Goal: Find specific page/section: Find specific page/section

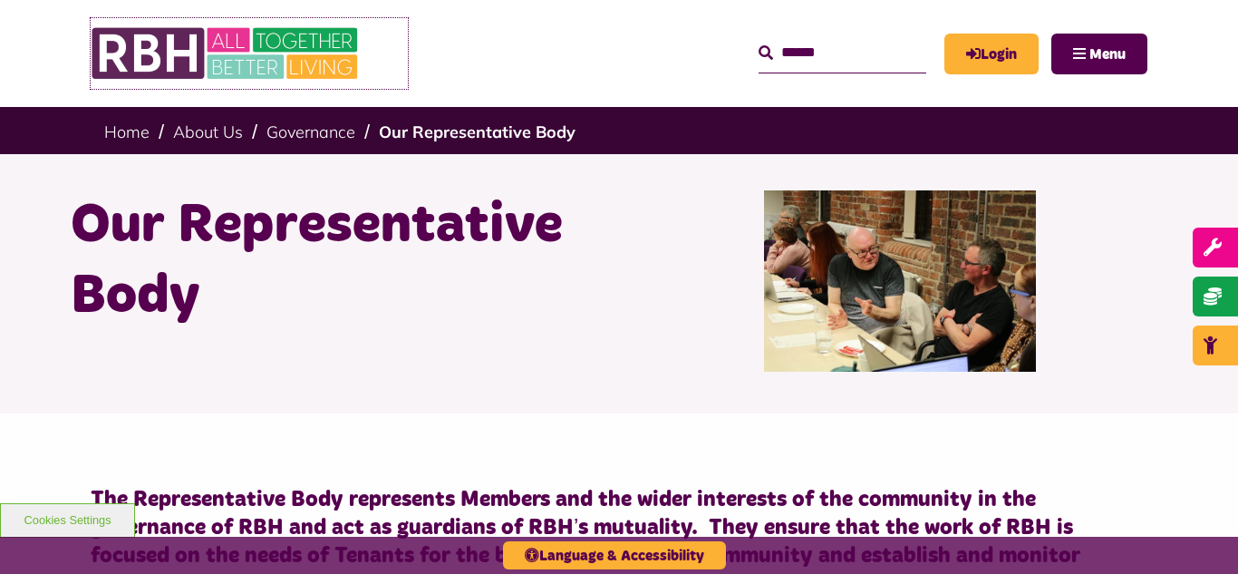
click at [255, 53] on img at bounding box center [227, 53] width 272 height 71
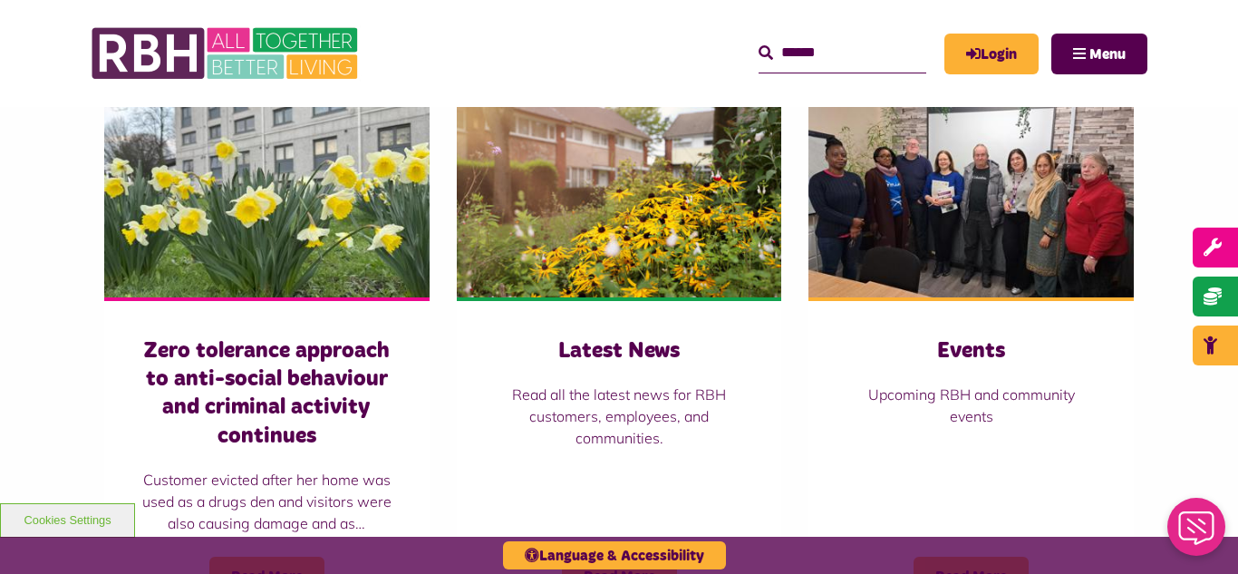
scroll to position [1305, 0]
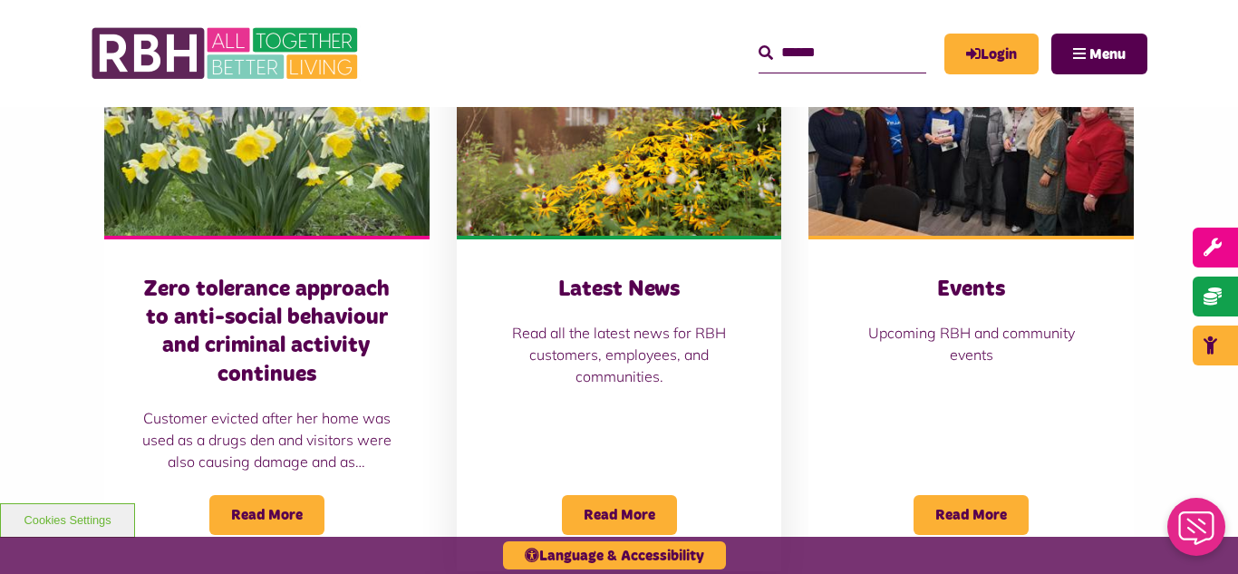
click at [546, 174] on img at bounding box center [619, 134] width 325 height 203
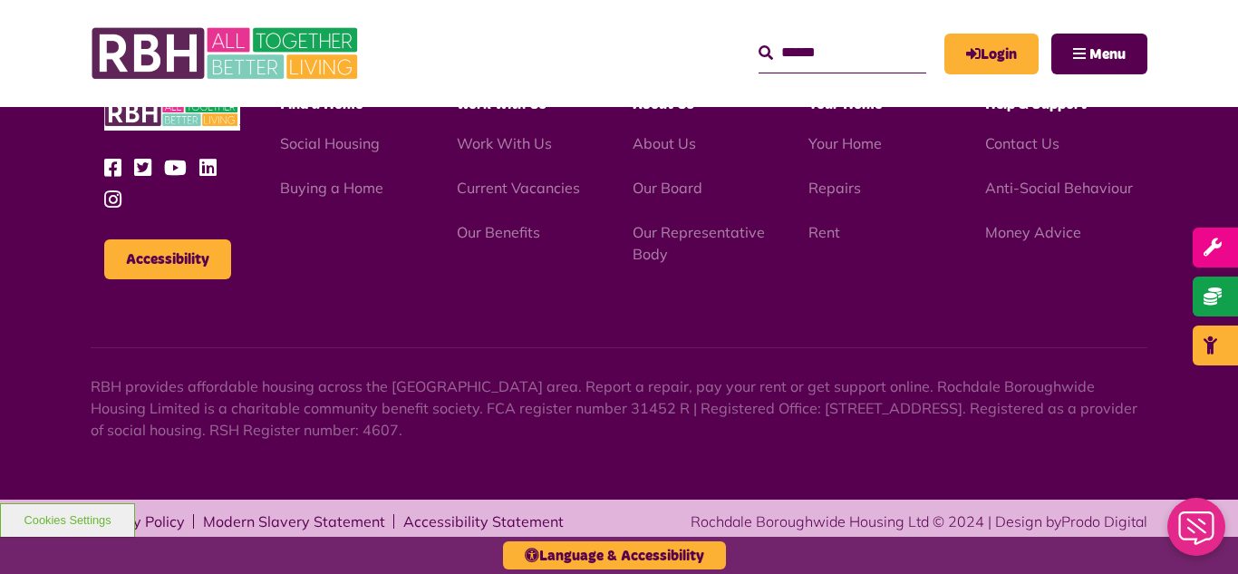
scroll to position [1973, 0]
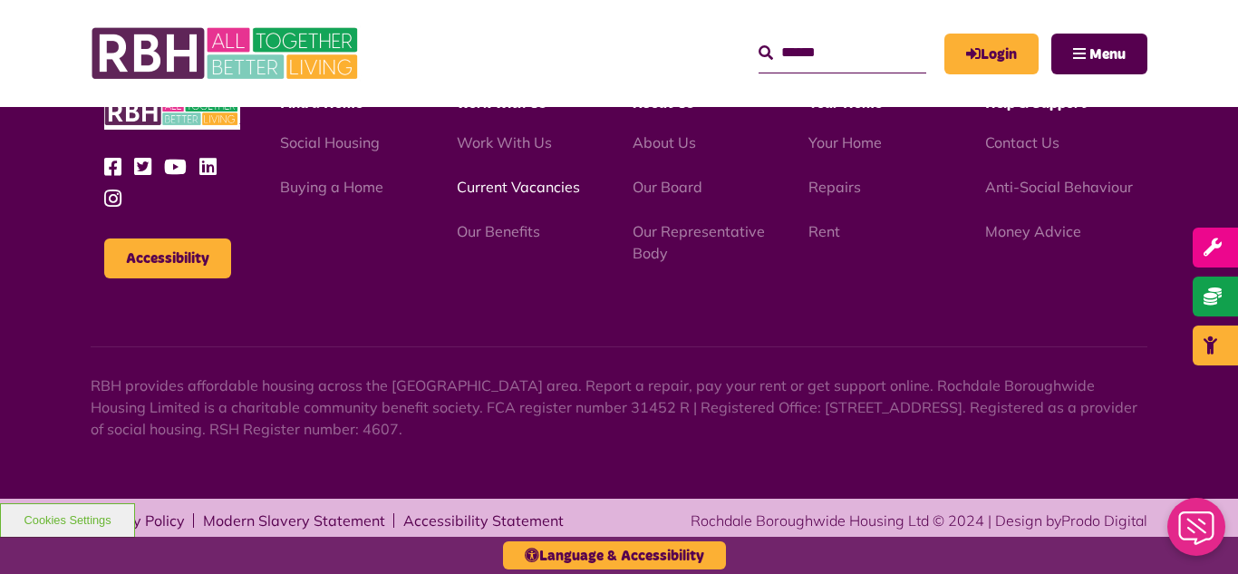
click at [500, 192] on link "Current Vacancies" at bounding box center [518, 187] width 123 height 18
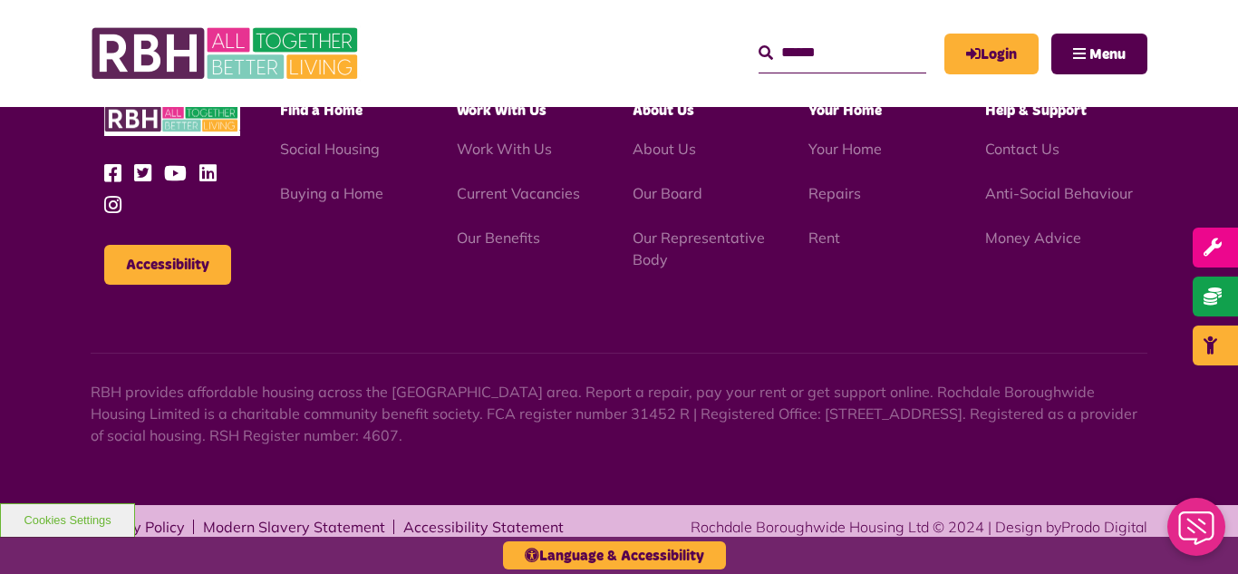
scroll to position [3000, 0]
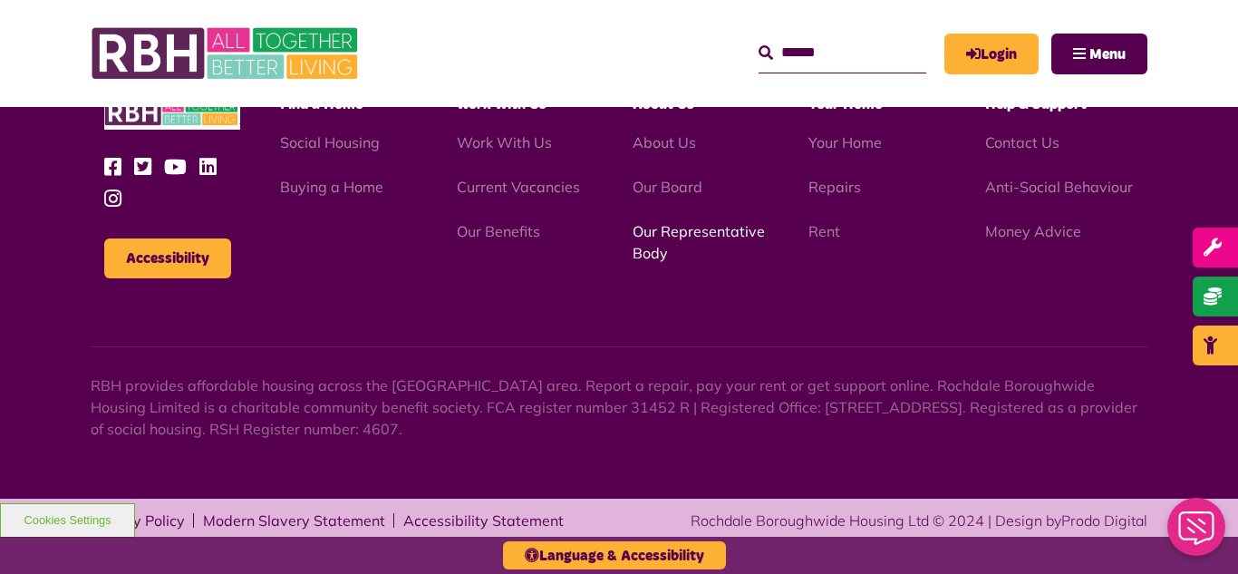
click at [662, 234] on link "Our Representative Body" at bounding box center [699, 242] width 132 height 40
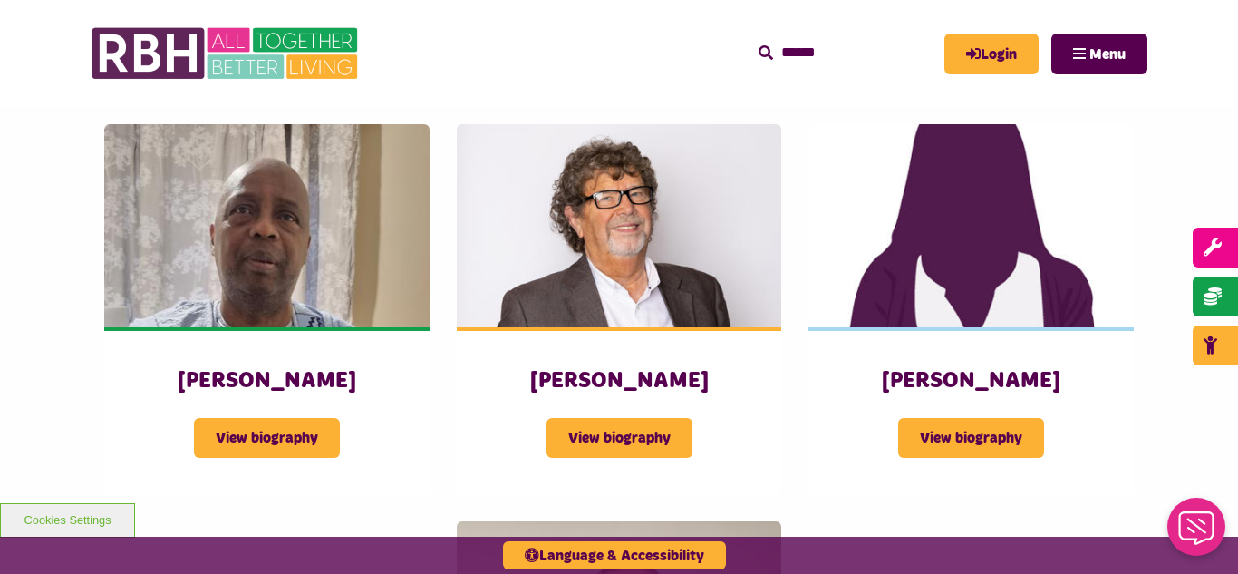
scroll to position [2139, 0]
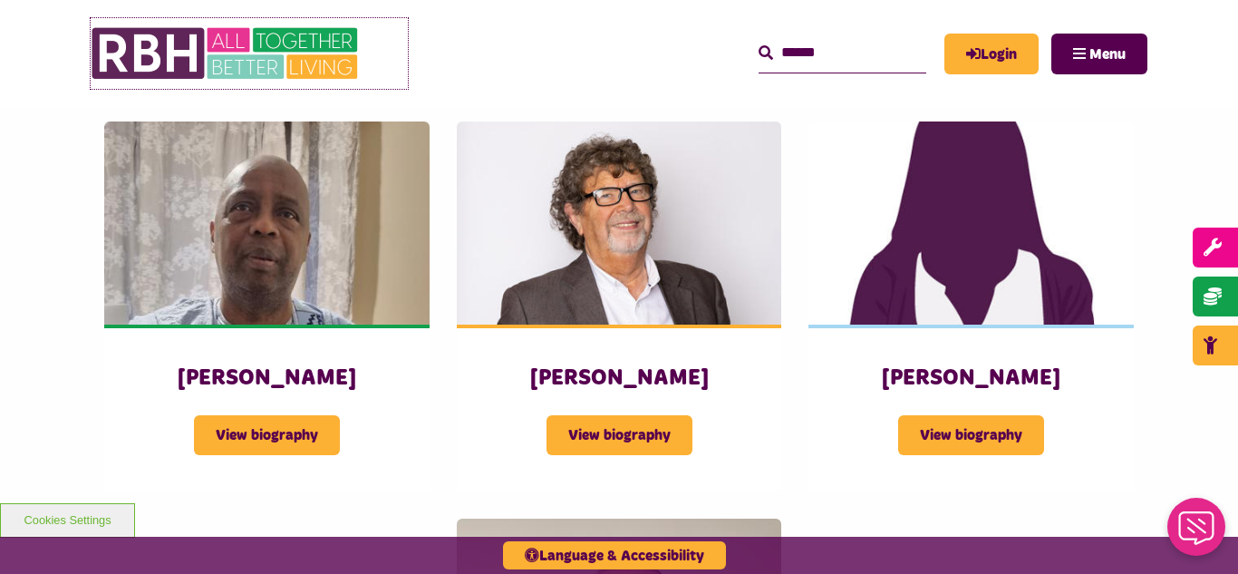
click at [198, 63] on img at bounding box center [227, 53] width 272 height 71
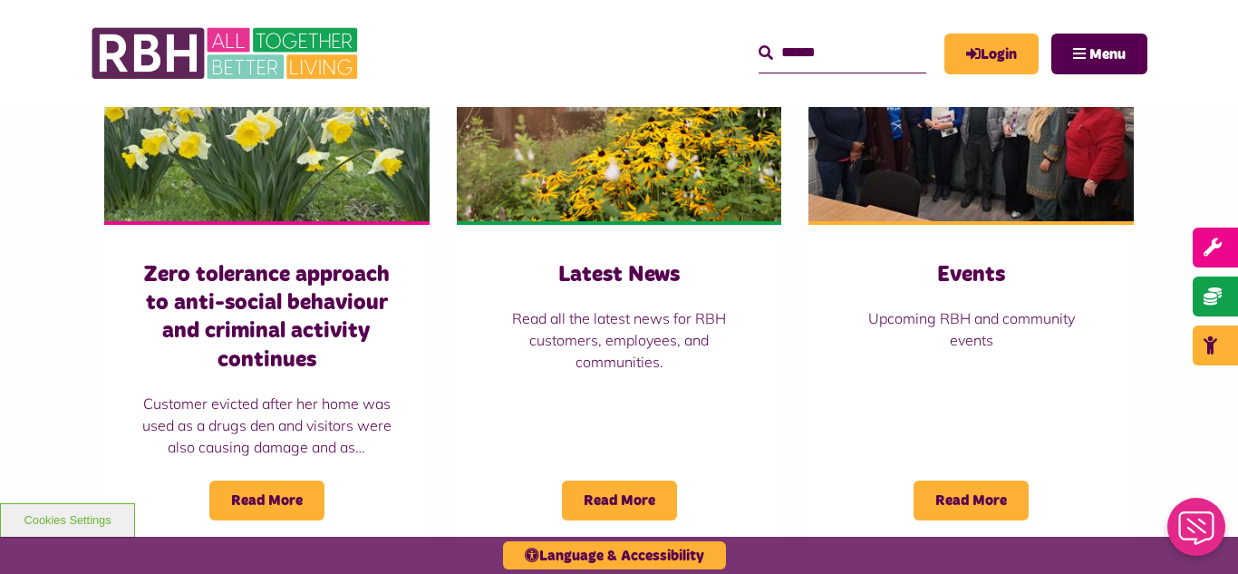
scroll to position [1341, 0]
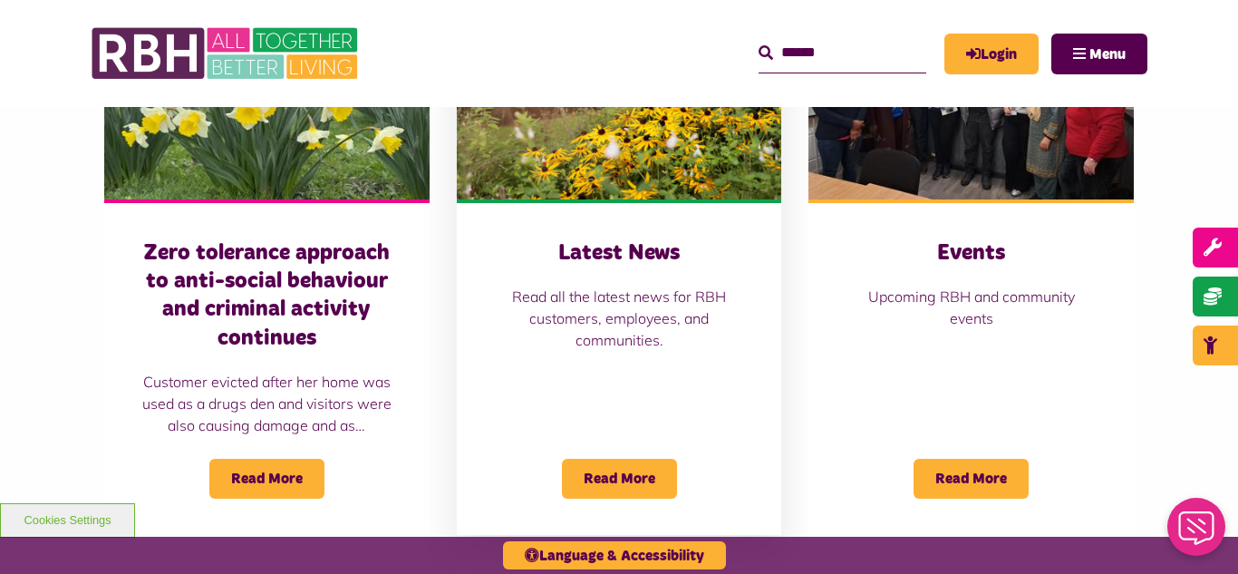
click at [631, 184] on img at bounding box center [619, 97] width 325 height 203
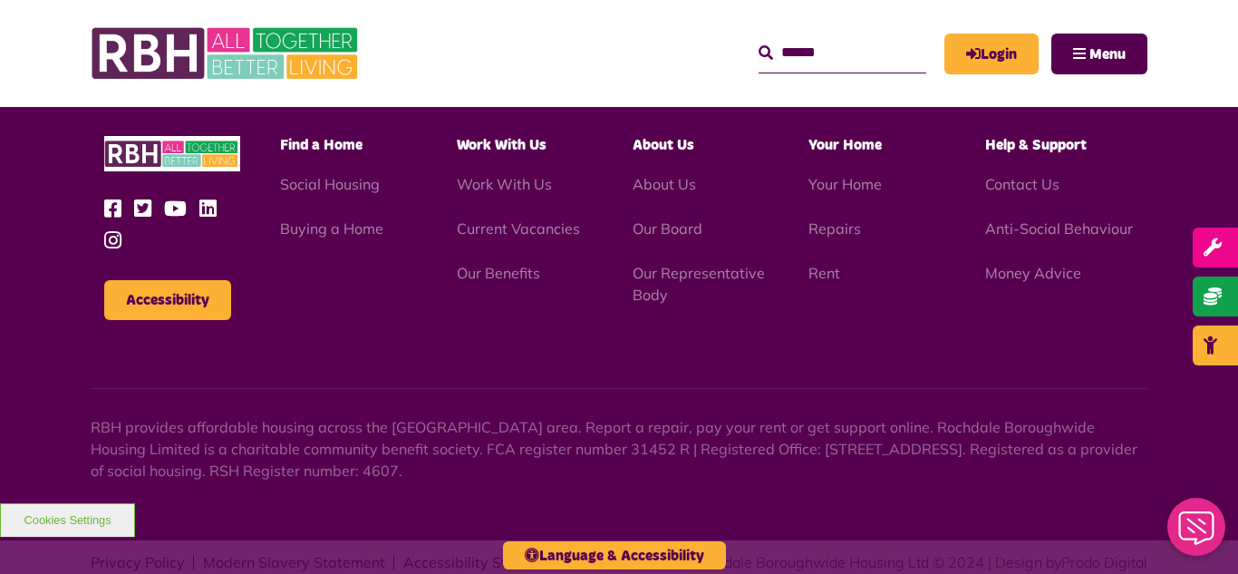
scroll to position [1973, 0]
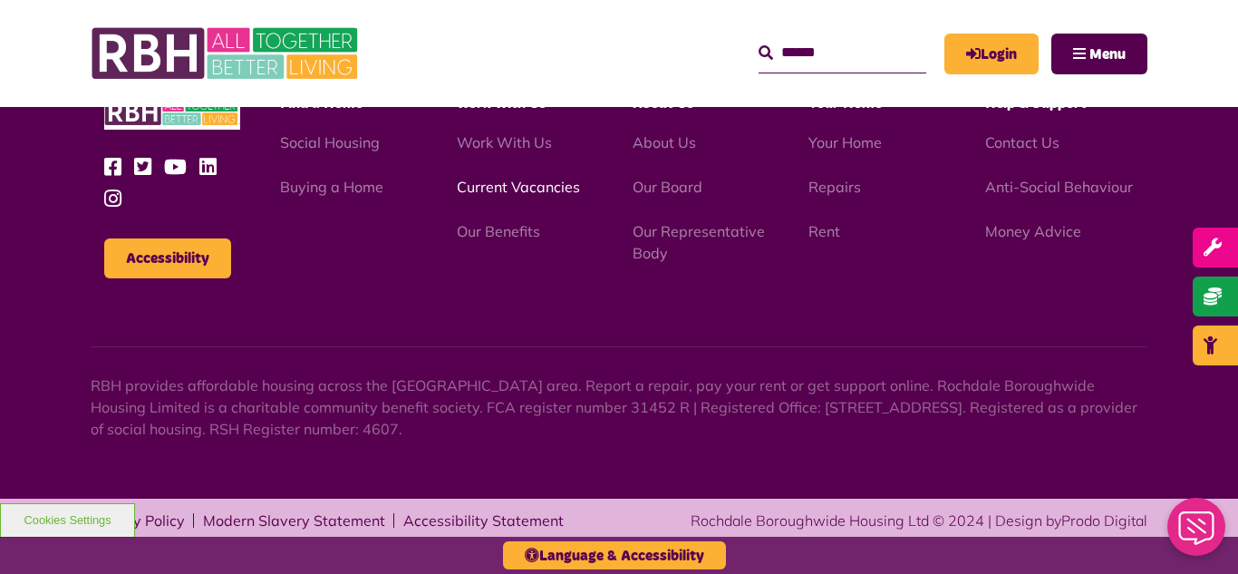
click at [526, 187] on link "Current Vacancies" at bounding box center [518, 187] width 123 height 18
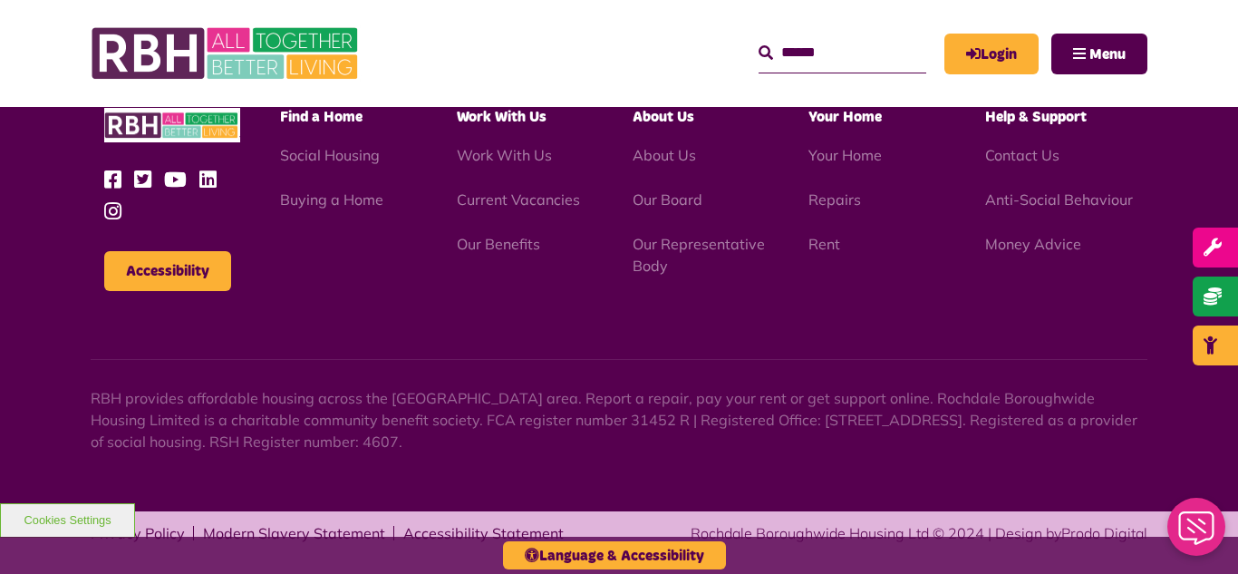
scroll to position [3000, 0]
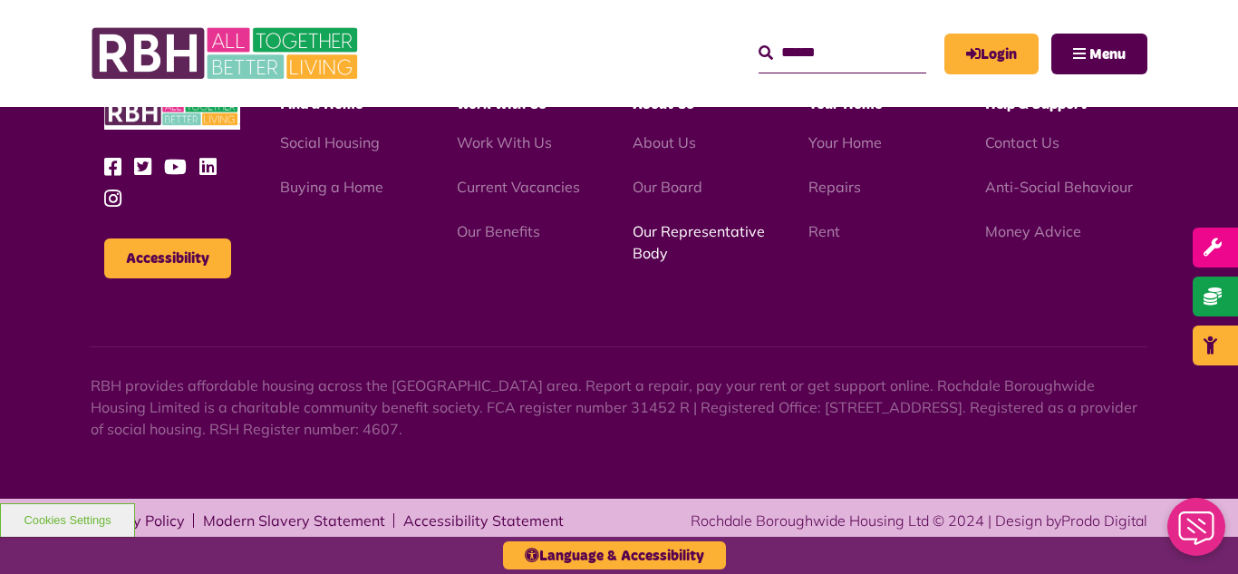
click at [678, 233] on link "Our Representative Body" at bounding box center [699, 242] width 132 height 40
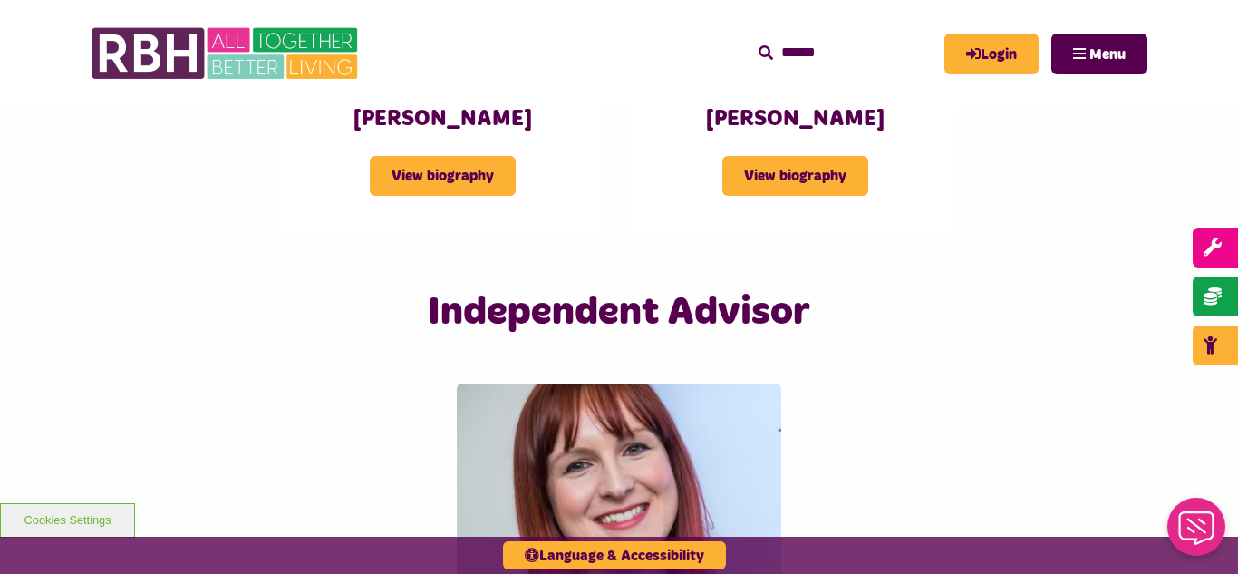
scroll to position [4246, 0]
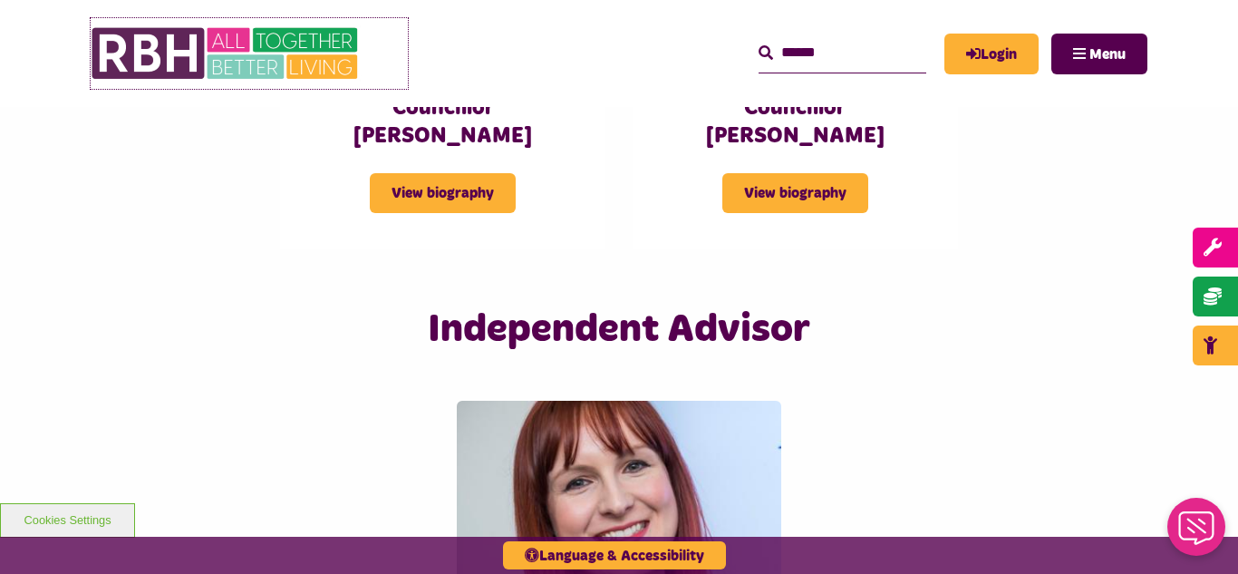
click at [192, 50] on img at bounding box center [227, 53] width 272 height 71
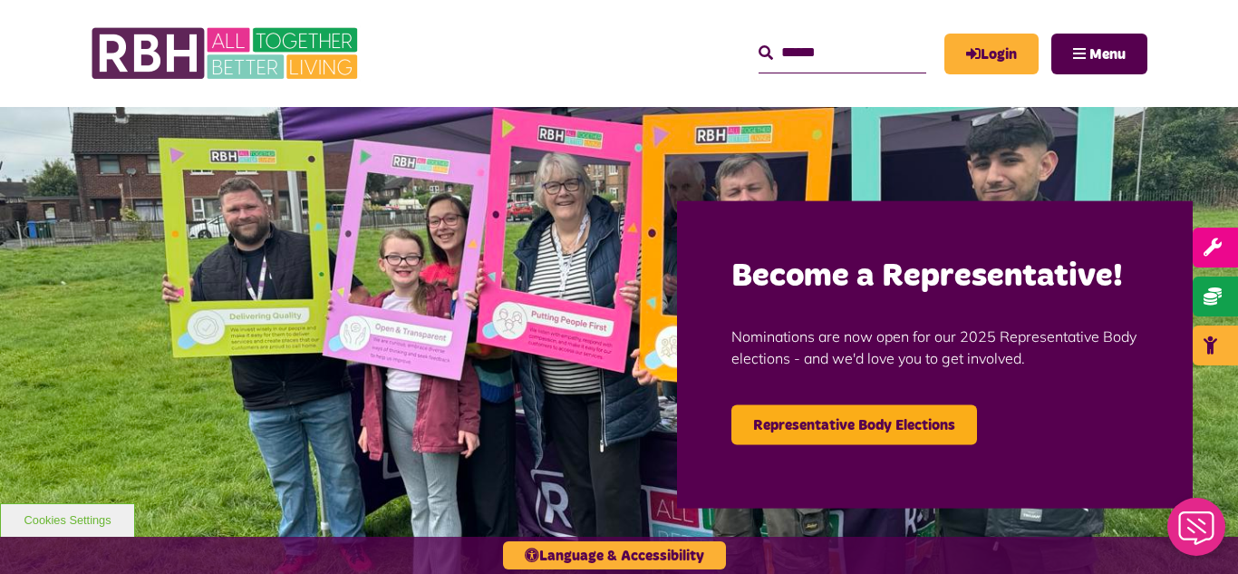
click at [7, 410] on img at bounding box center [619, 354] width 1238 height 494
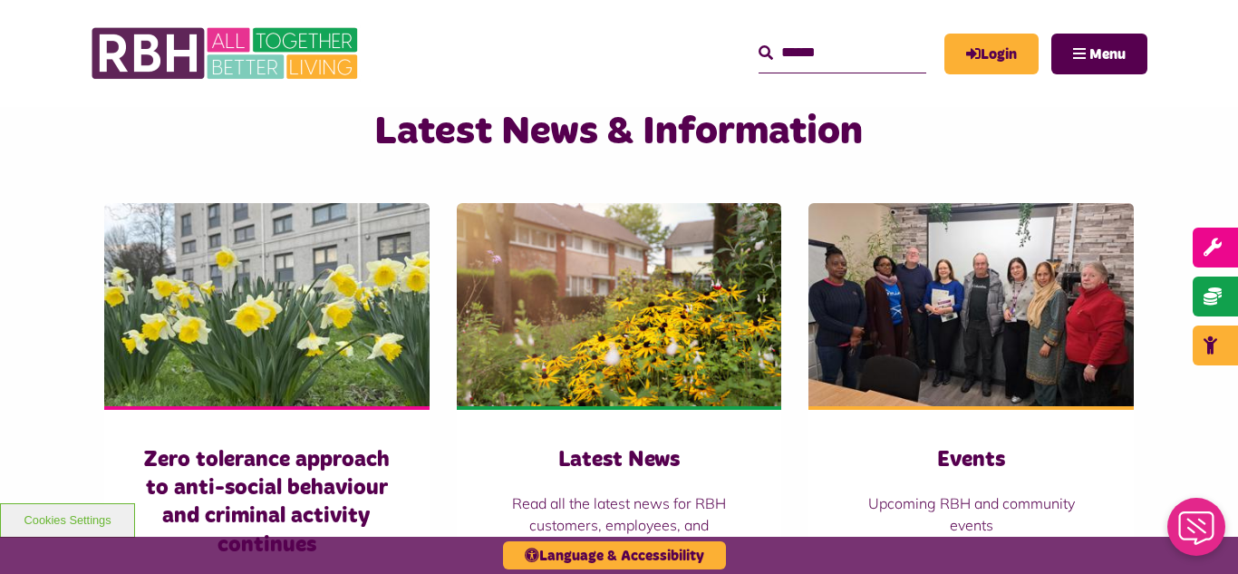
scroll to position [1160, 0]
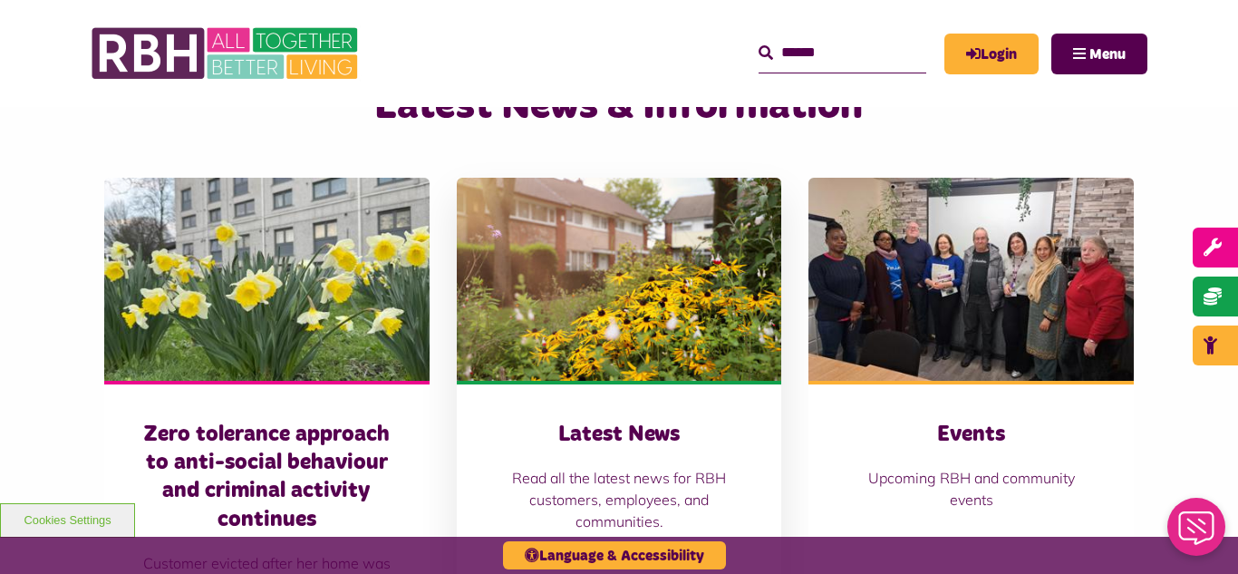
click at [630, 274] on img at bounding box center [619, 279] width 325 height 203
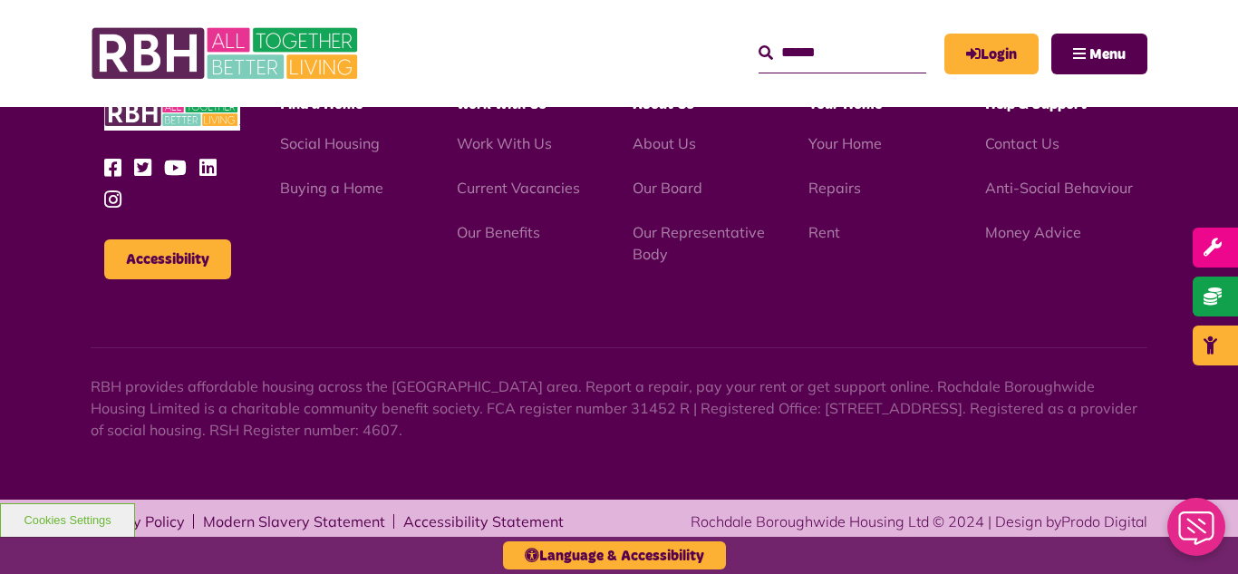
scroll to position [1973, 0]
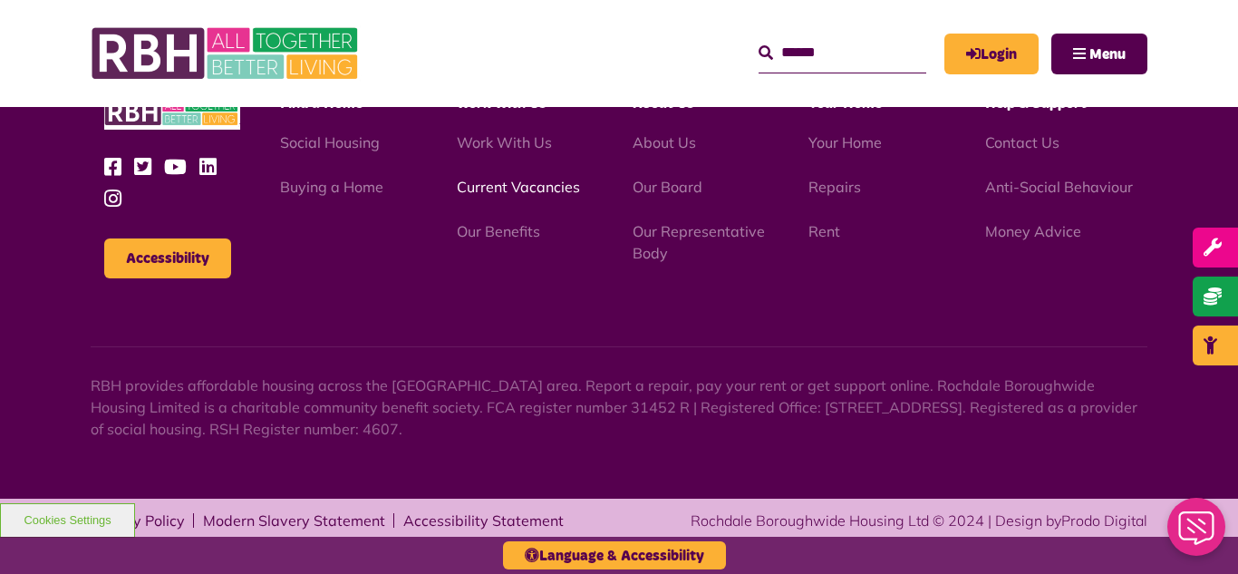
click at [502, 186] on link "Current Vacancies" at bounding box center [518, 187] width 123 height 18
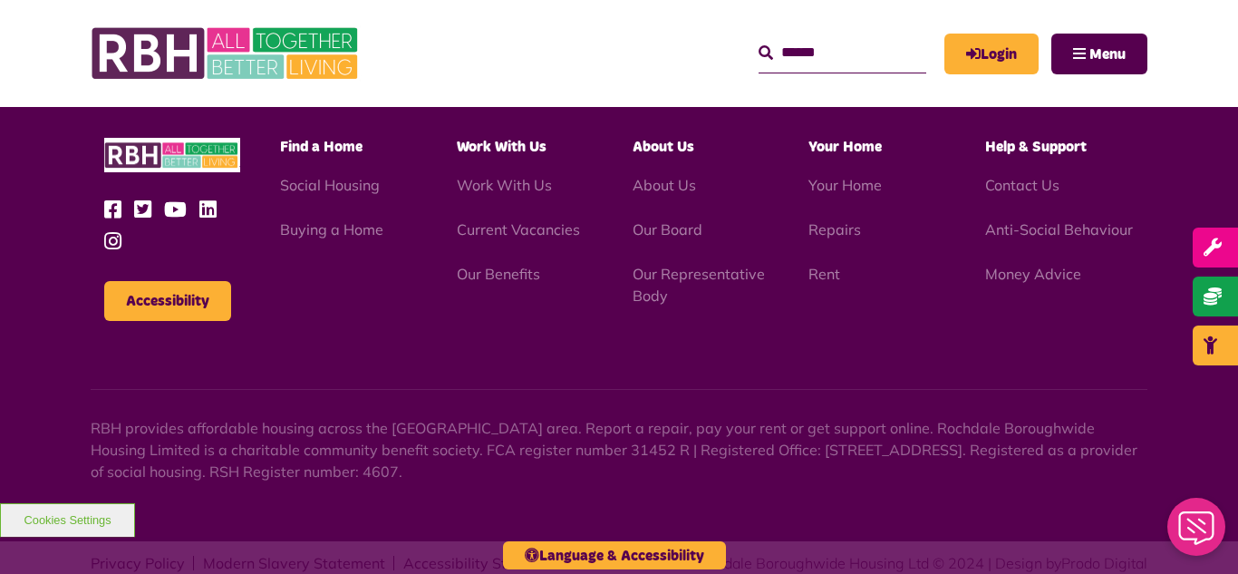
scroll to position [3000, 0]
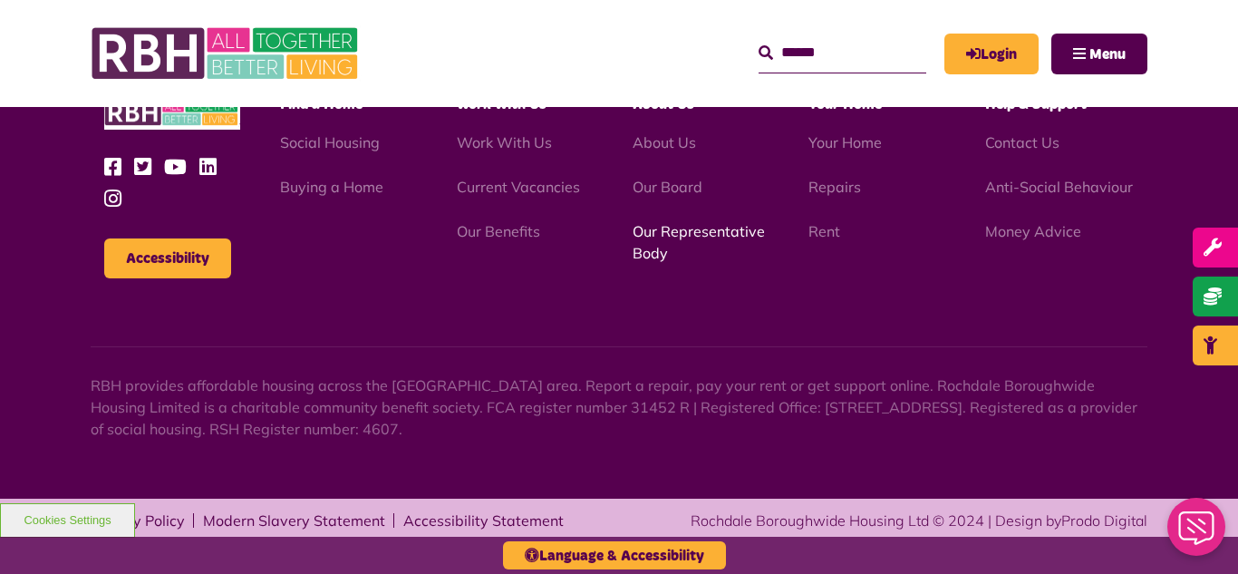
click at [687, 235] on link "Our Representative Body" at bounding box center [699, 242] width 132 height 40
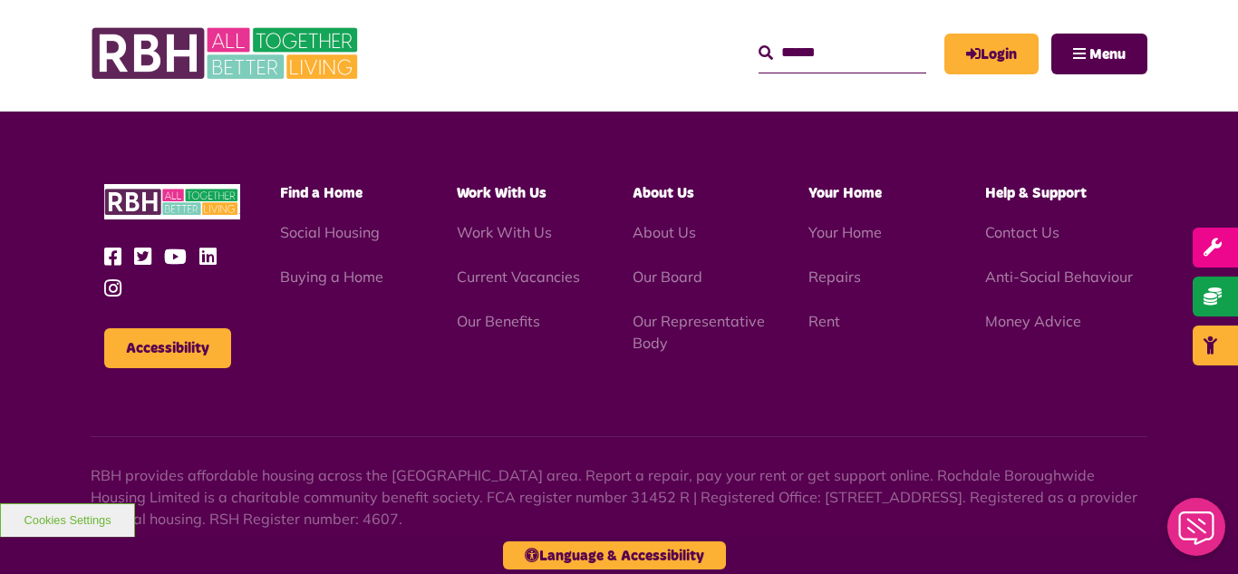
scroll to position [5261, 0]
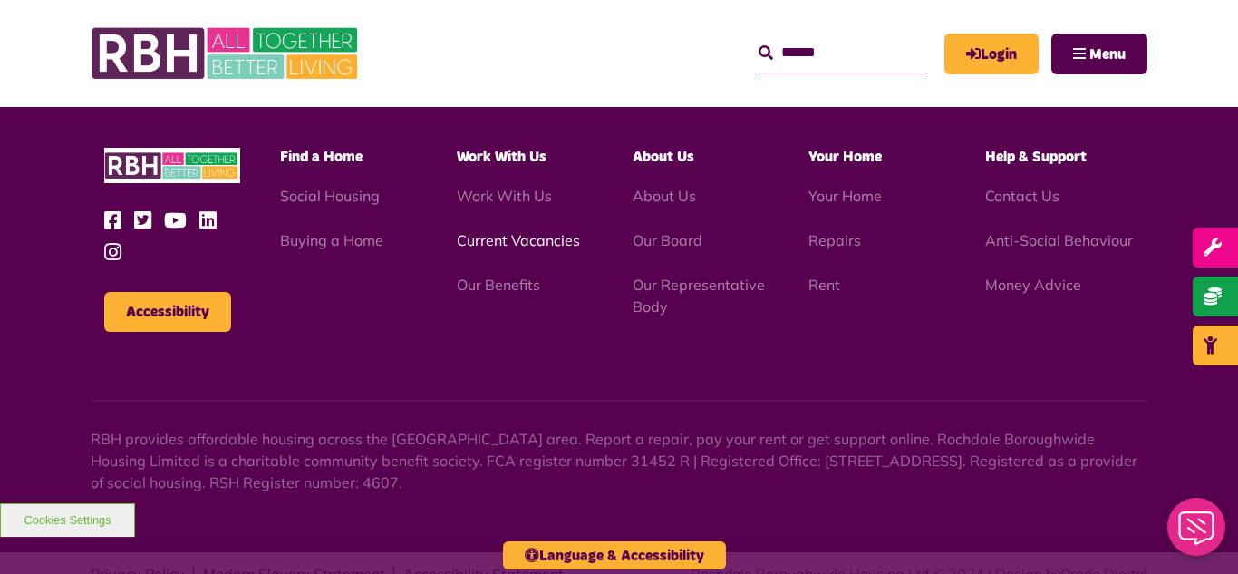
click at [491, 231] on link "Current Vacancies" at bounding box center [518, 240] width 123 height 18
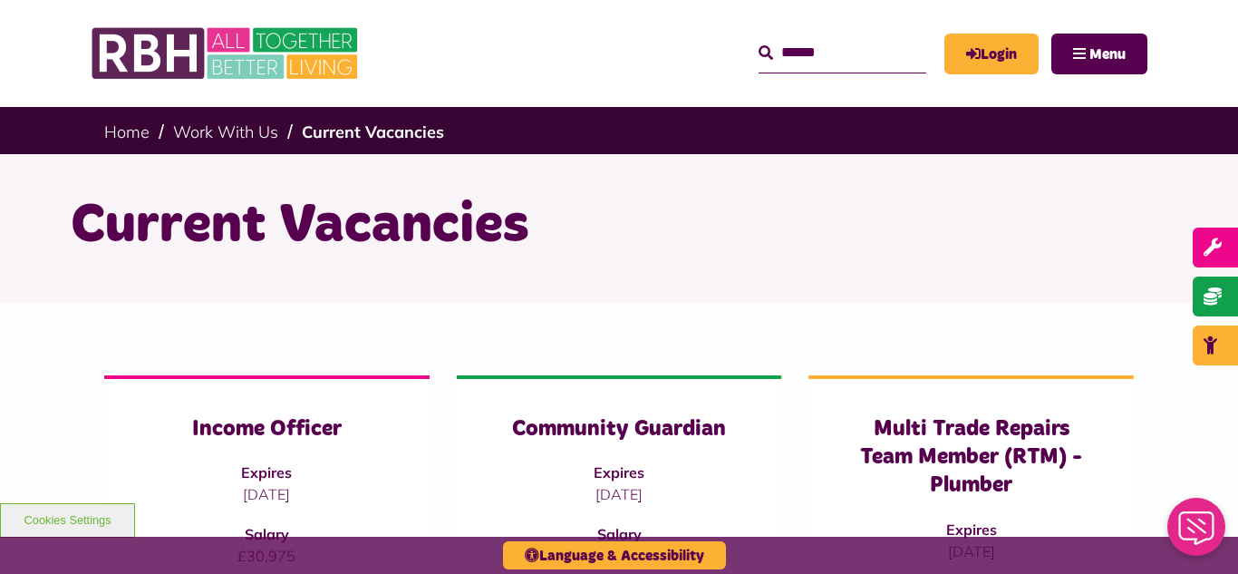
click at [20, 262] on div "Current Vacancies" at bounding box center [619, 228] width 1238 height 149
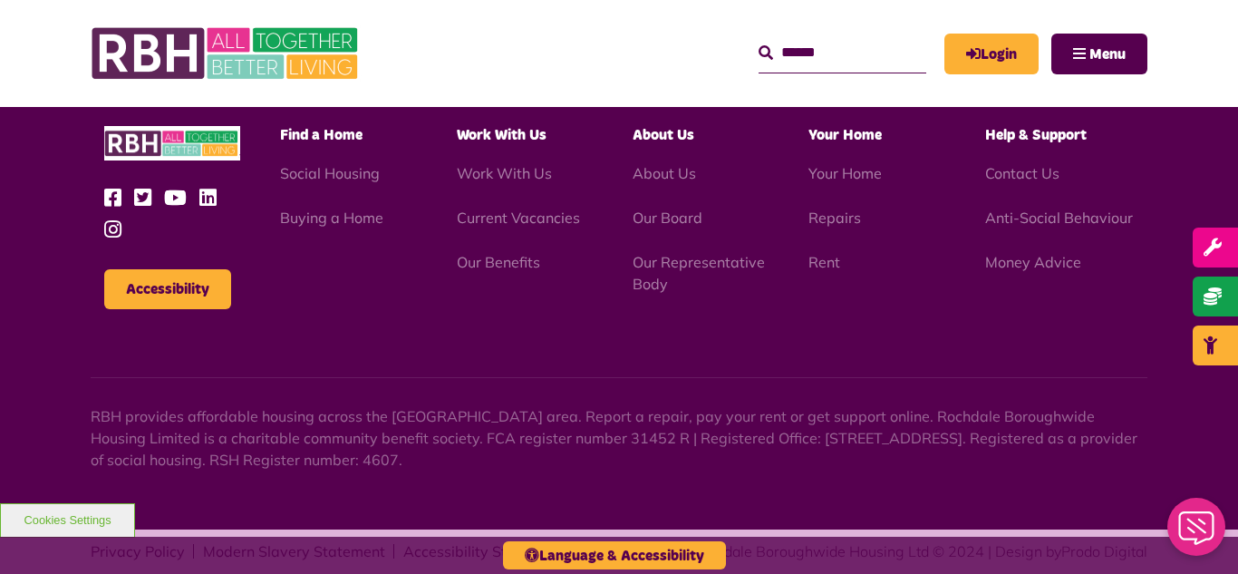
scroll to position [3000, 0]
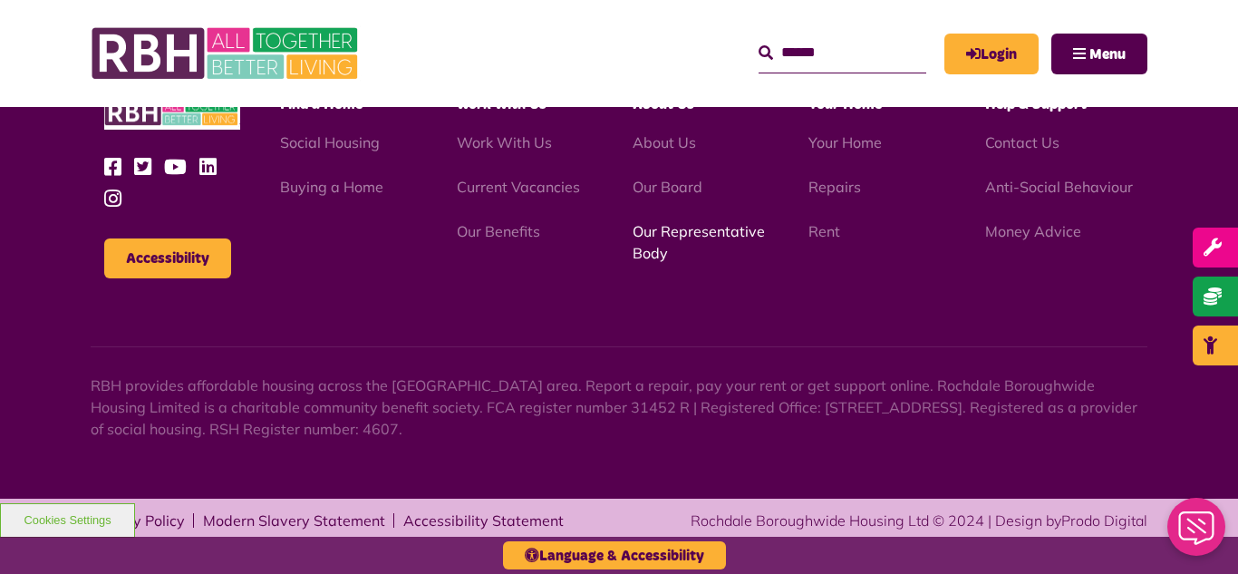
click at [669, 235] on link "Our Representative Body" at bounding box center [699, 242] width 132 height 40
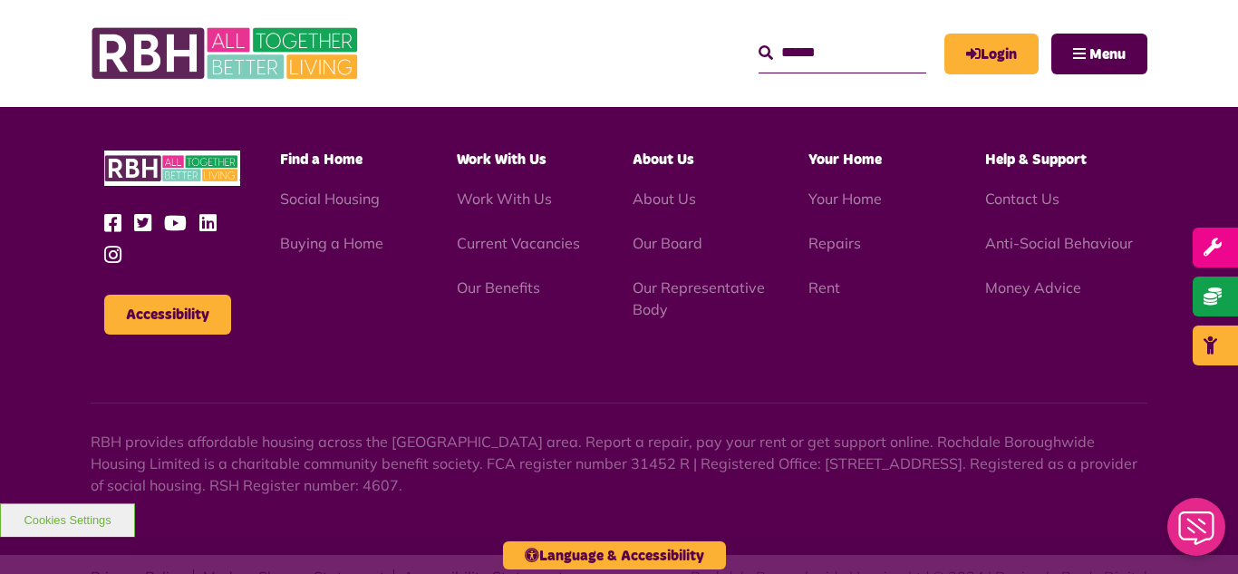
scroll to position [5261, 0]
